Goal: Transaction & Acquisition: Purchase product/service

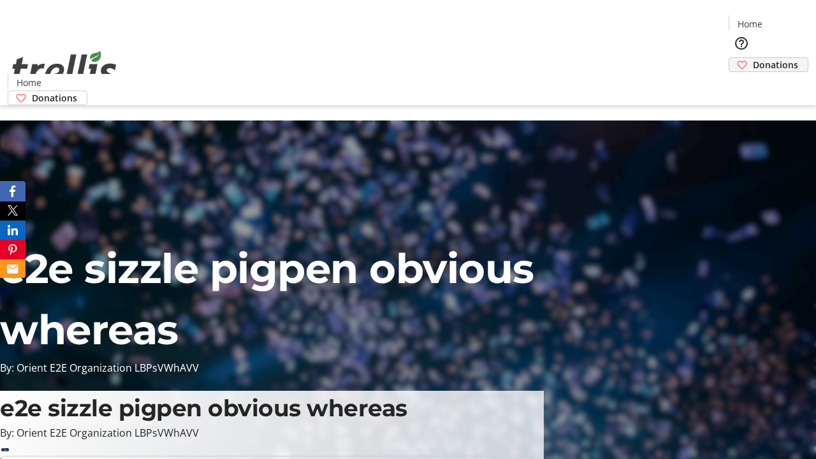
click at [753, 58] on span "Donations" at bounding box center [775, 64] width 45 height 13
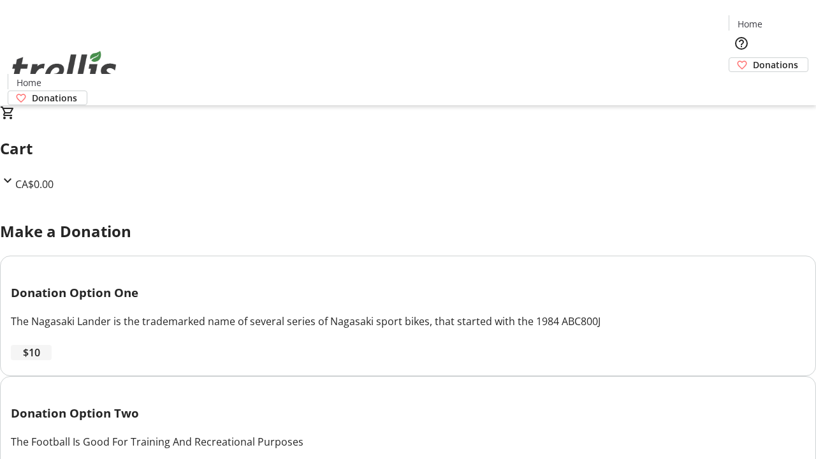
click at [40, 360] on span "$10" at bounding box center [31, 352] width 17 height 15
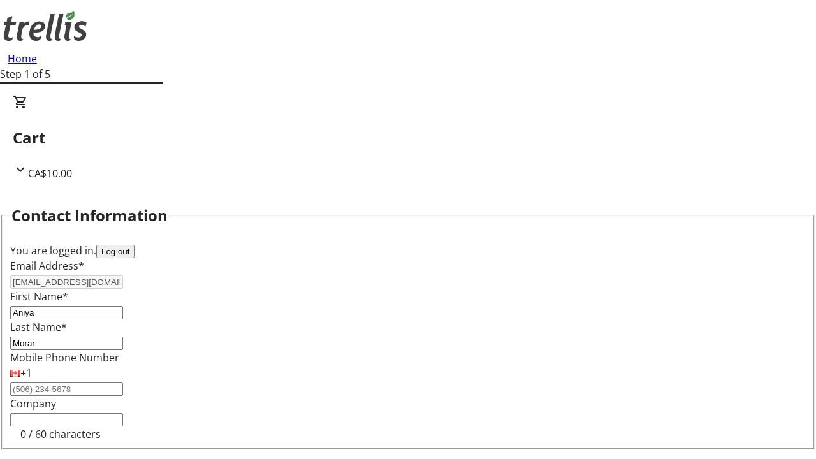
select select "CA"
type input "[STREET_ADDRESS][PERSON_NAME]"
type input "Kelowna"
select select "BC"
type input "Kelowna"
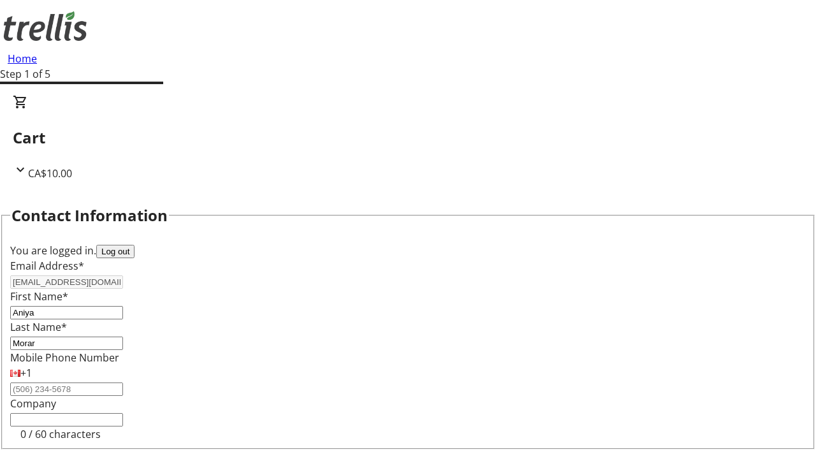
type input "V1Y 0C2"
